Goal: Information Seeking & Learning: Learn about a topic

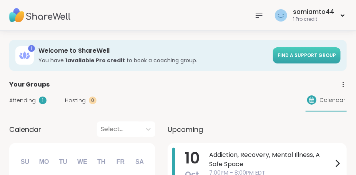
click at [313, 50] on link "Find a support group" at bounding box center [307, 55] width 68 height 16
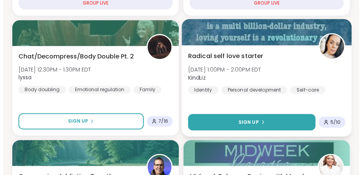
scroll to position [384, 0]
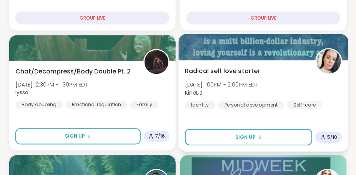
click at [228, 72] on span "Radical self love starter" at bounding box center [222, 71] width 75 height 9
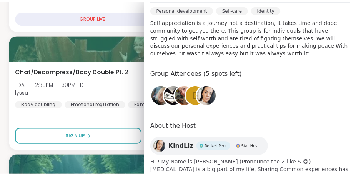
scroll to position [257, 0]
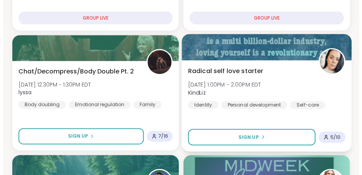
scroll to position [500, 0]
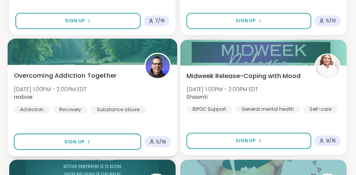
click at [103, 72] on span "Overcoming Addiction Together" at bounding box center [65, 75] width 103 height 9
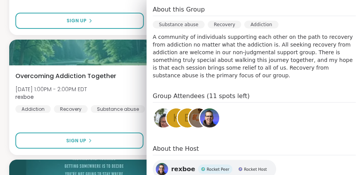
scroll to position [269, 0]
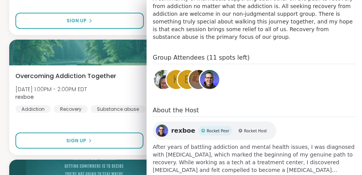
click at [163, 174] on span "show more" at bounding box center [254, 178] width 203 height 8
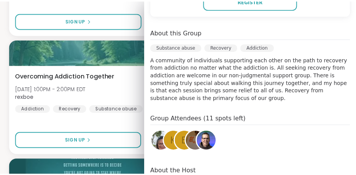
scroll to position [180, 0]
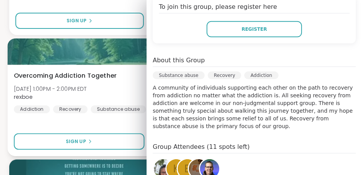
click at [127, 86] on div "Overcoming Addiction Together [DATE] 1:00PM - 2:00PM EDT rexboe Addiction Recov…" at bounding box center [94, 92] width 160 height 42
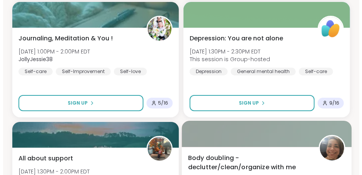
scroll to position [769, 0]
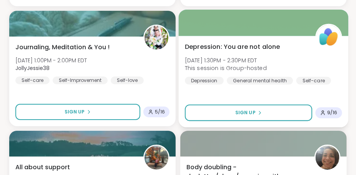
click at [218, 90] on div "[MEDICAL_DATA]: You are not alone [DATE] 1:30PM - 2:30PM EDT This session is Gr…" at bounding box center [264, 82] width 170 height 92
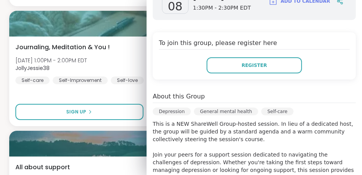
scroll to position [0, 0]
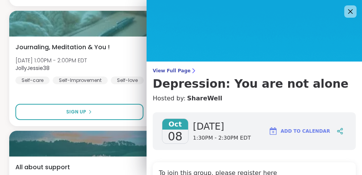
click at [345, 13] on div at bounding box center [350, 11] width 12 height 12
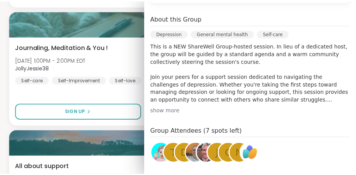
scroll to position [168, 0]
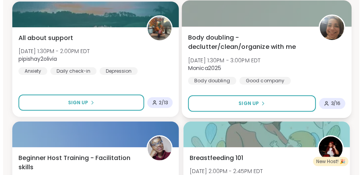
scroll to position [884, 0]
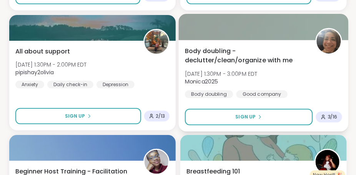
click at [203, 53] on span "Body doubling - declutter/clean/organize with me" at bounding box center [246, 55] width 122 height 19
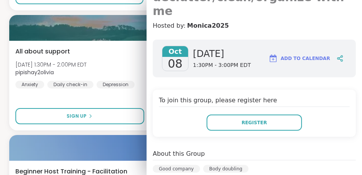
scroll to position [32, 0]
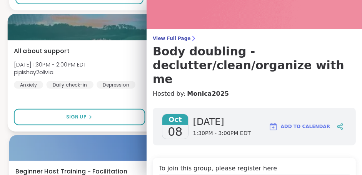
click at [128, 23] on div at bounding box center [94, 27] width 173 height 26
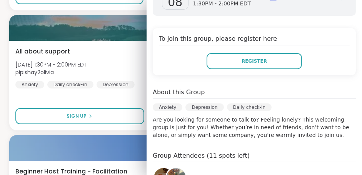
scroll to position [186, 0]
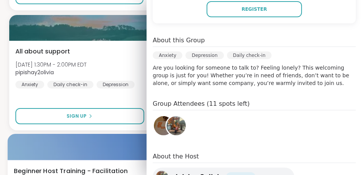
click at [63, 148] on div at bounding box center [94, 147] width 173 height 26
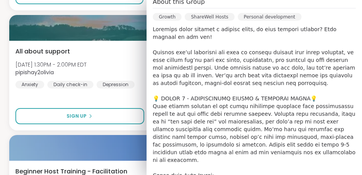
scroll to position [0, 0]
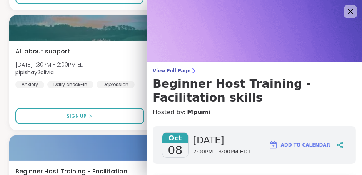
click at [345, 8] on icon at bounding box center [350, 12] width 10 height 10
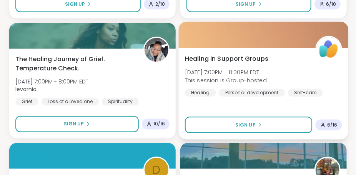
scroll to position [2195, 0]
